Goal: Task Accomplishment & Management: Manage account settings

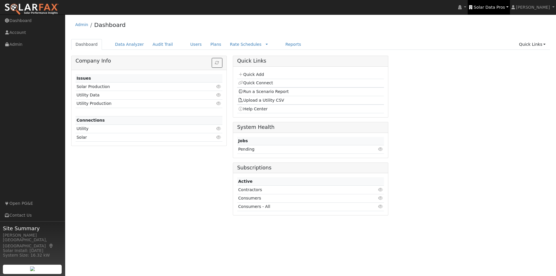
click at [501, 6] on span "Solar Data Pros" at bounding box center [489, 7] width 31 height 5
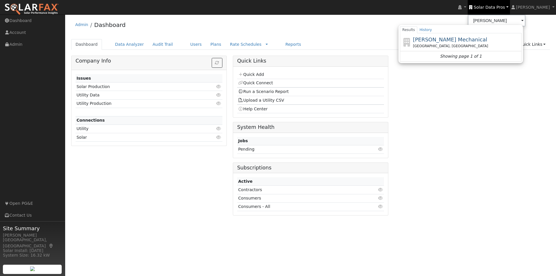
click at [440, 39] on span "[PERSON_NAME] Mechanical" at bounding box center [450, 39] width 74 height 6
type input "[PERSON_NAME] Mechanical"
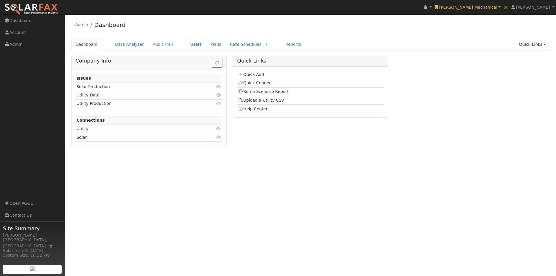
click at [186, 44] on link "Users" at bounding box center [196, 44] width 20 height 11
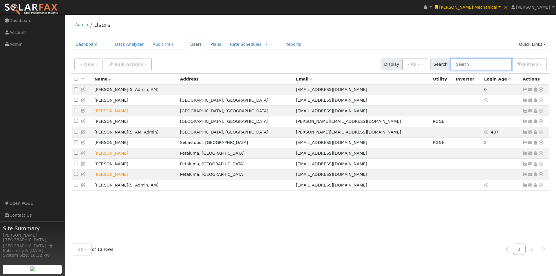
click at [487, 68] on input "text" at bounding box center [481, 64] width 61 height 12
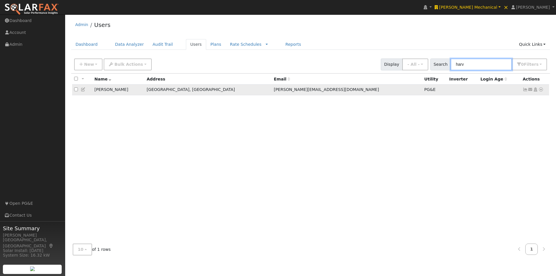
type input "harv"
click at [82, 90] on icon at bounding box center [83, 89] width 5 height 4
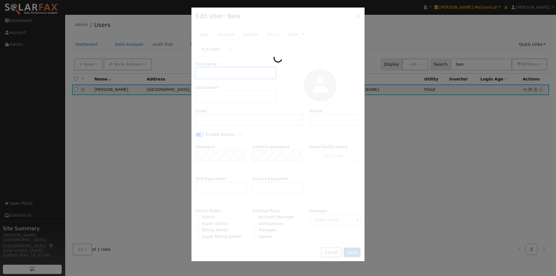
type input "[PERSON_NAME]"
type input "[PERSON_NAME][EMAIL_ADDRESS][DOMAIN_NAME]"
type input "[PHONE_NUMBER]"
checkbox input "true"
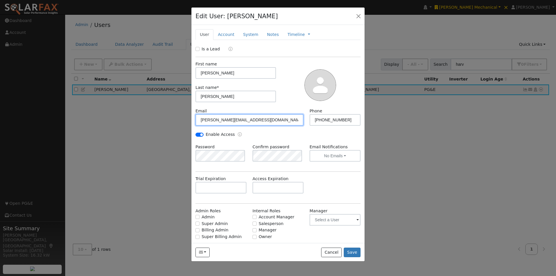
drag, startPoint x: 273, startPoint y: 117, endPoint x: 164, endPoint y: 117, distance: 108.0
click at [164, 117] on div "Edit User: [PERSON_NAME] Default Account Default Account [STREET_ADDRESS] Prima…" at bounding box center [278, 138] width 556 height 276
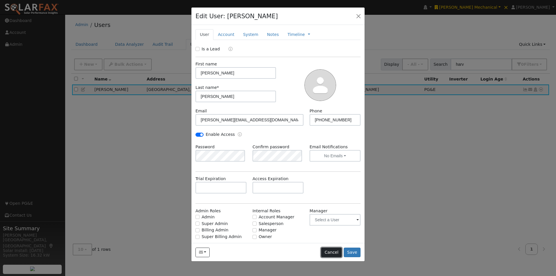
click at [334, 254] on button "Cancel" at bounding box center [331, 253] width 21 height 10
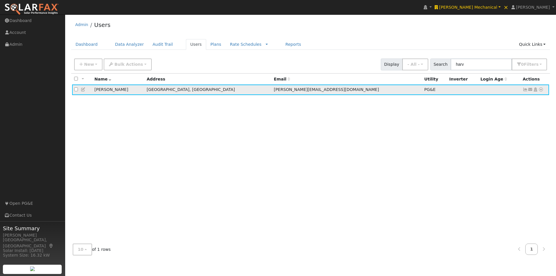
click at [525, 90] on icon at bounding box center [525, 89] width 5 height 4
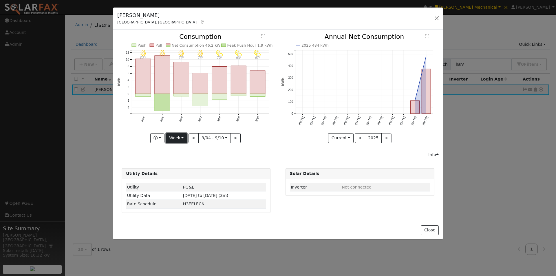
drag, startPoint x: 184, startPoint y: 134, endPoint x: 184, endPoint y: 140, distance: 5.5
click at [185, 134] on button "Week" at bounding box center [176, 138] width 21 height 10
drag, startPoint x: 178, startPoint y: 183, endPoint x: 213, endPoint y: 159, distance: 43.0
click at [183, 179] on link "Custom" at bounding box center [186, 183] width 40 height 8
drag, startPoint x: 252, startPoint y: 141, endPoint x: 248, endPoint y: 141, distance: 4.1
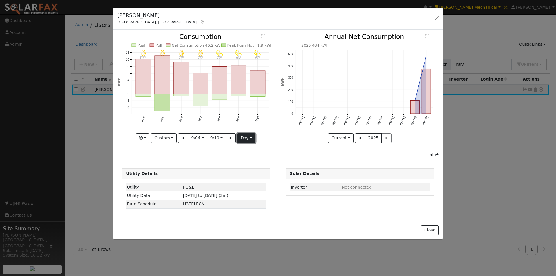
click at [251, 141] on button "day" at bounding box center [246, 138] width 18 height 10
click at [244, 152] on link "Hour" at bounding box center [257, 150] width 40 height 8
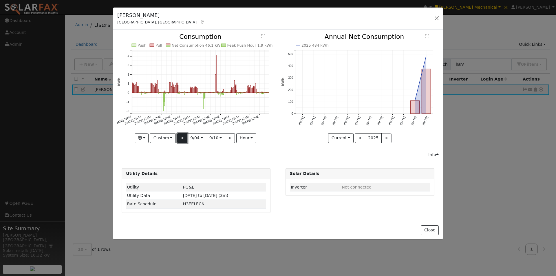
click at [180, 138] on button "<" at bounding box center [182, 138] width 10 height 10
type input "2025-08-28"
type input "2025-09-03"
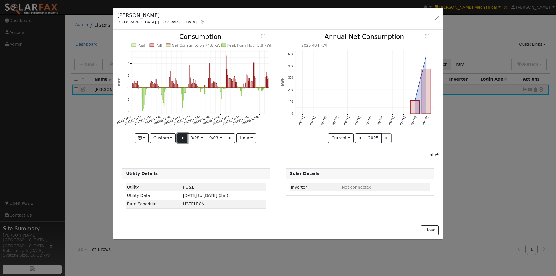
click at [183, 136] on button "<" at bounding box center [182, 138] width 10 height 10
type input "2025-08-21"
type input "2025-08-27"
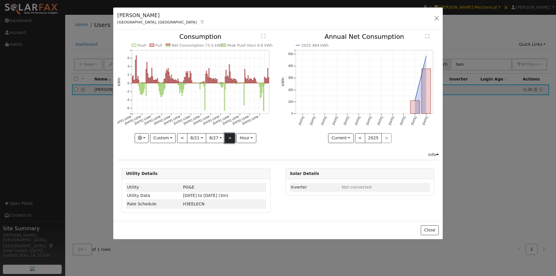
click at [225, 136] on button ">" at bounding box center [230, 138] width 10 height 10
type input "2025-08-28"
type input "2025-09-03"
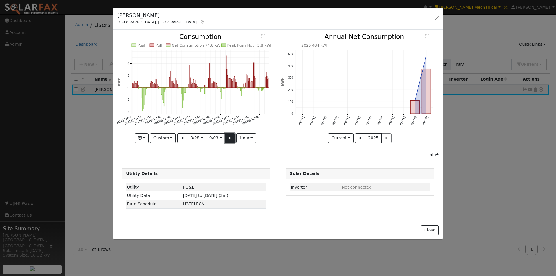
click at [225, 136] on button ">" at bounding box center [230, 138] width 10 height 10
type input "2025-09-04"
type input "2025-09-10"
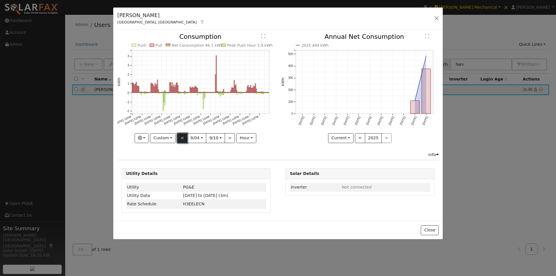
click at [180, 137] on button "<" at bounding box center [182, 138] width 10 height 10
type input "2025-08-28"
type input "2025-09-03"
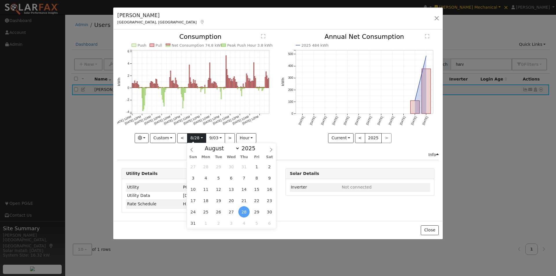
click at [197, 137] on input "2025-08-28" at bounding box center [196, 137] width 19 height 9
click at [219, 200] on span "19" at bounding box center [218, 200] width 11 height 11
type input "2025-08-19"
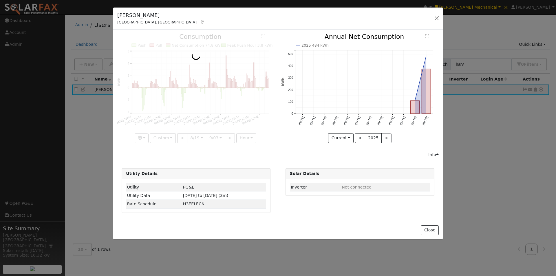
scroll to position [0, 4]
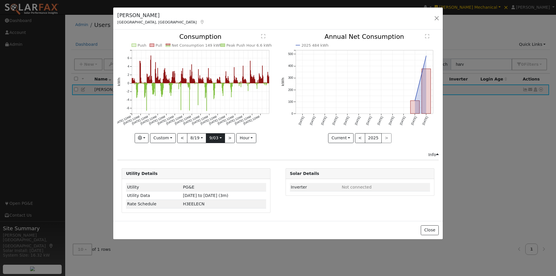
click at [220, 138] on input "2025-09-03" at bounding box center [215, 137] width 19 height 9
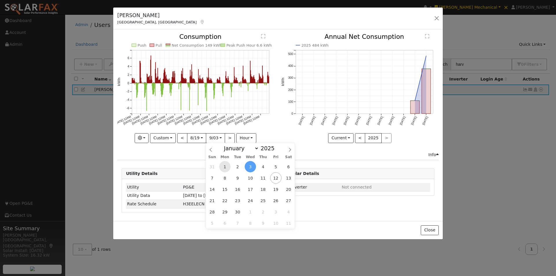
click at [223, 165] on span "1" at bounding box center [224, 166] width 11 height 11
type input "2025-09-01"
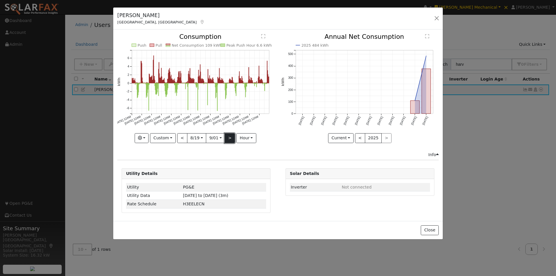
click at [230, 135] on button ">" at bounding box center [230, 138] width 10 height 10
type input "2025-09-02"
type input "2025-09-15"
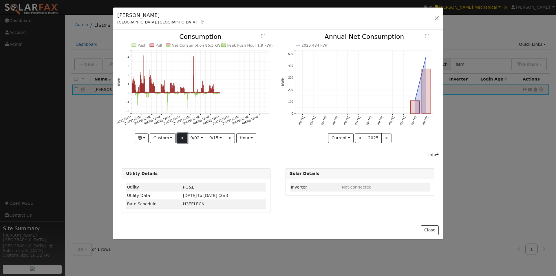
click at [182, 138] on button "<" at bounding box center [182, 138] width 10 height 10
type input "2025-08-19"
type input "2025-09-01"
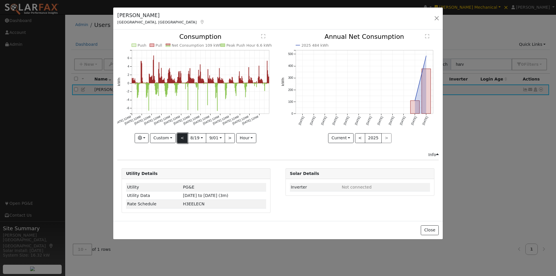
click at [184, 138] on button "<" at bounding box center [182, 138] width 10 height 10
type input "2025-08-05"
type input "2025-08-18"
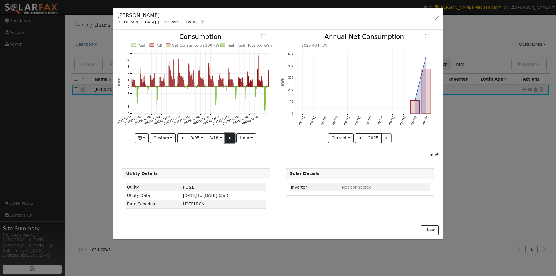
click at [231, 139] on button ">" at bounding box center [230, 138] width 10 height 10
type input "2025-08-19"
type input "2025-09-01"
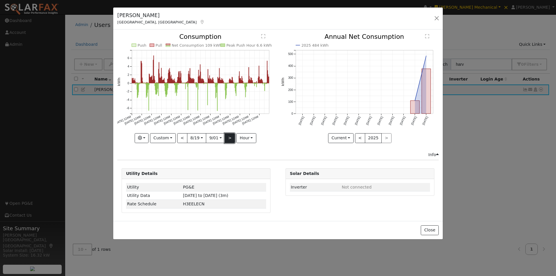
click at [230, 138] on button ">" at bounding box center [230, 138] width 10 height 10
type input "2025-09-02"
type input "2025-09-15"
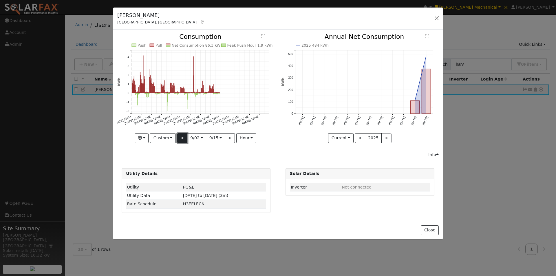
click at [182, 136] on button "<" at bounding box center [182, 138] width 10 height 10
type input "2025-08-19"
type input "2025-09-01"
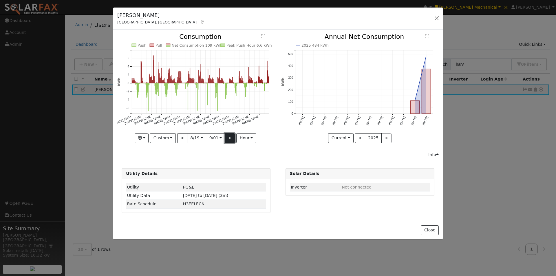
click at [227, 138] on button ">" at bounding box center [230, 138] width 10 height 10
type input "2025-09-02"
type input "2025-09-15"
